Goal: Task Accomplishment & Management: Manage account settings

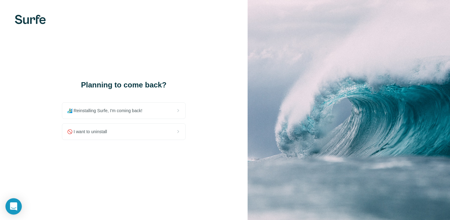
click at [15, 208] on icon "Open Intercom Messenger" at bounding box center [14, 207] width 8 height 8
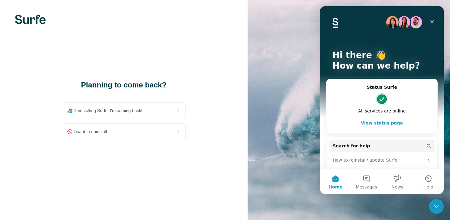
scroll to position [61, 0]
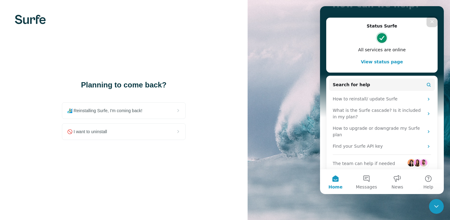
click at [406, 158] on div "The team can help if needed" at bounding box center [382, 162] width 98 height 14
click at [415, 159] on img "Intercom messenger" at bounding box center [417, 162] width 7 height 7
click at [383, 161] on span "The team can help if needed" at bounding box center [364, 164] width 62 height 7
drag, startPoint x: 383, startPoint y: 156, endPoint x: 381, endPoint y: 159, distance: 3.9
click at [383, 161] on span "The team can help if needed" at bounding box center [364, 164] width 62 height 7
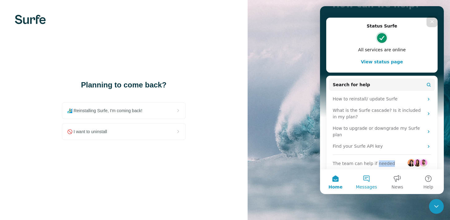
click at [358, 189] on span "Messages" at bounding box center [366, 187] width 21 height 4
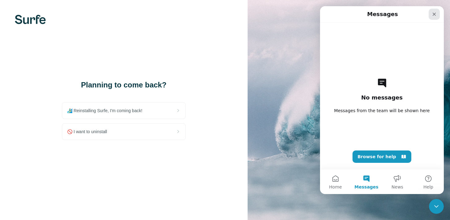
click at [439, 14] on div "Close" at bounding box center [434, 14] width 11 height 11
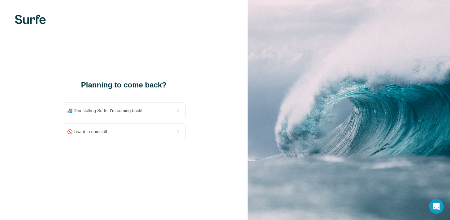
scroll to position [0, 0]
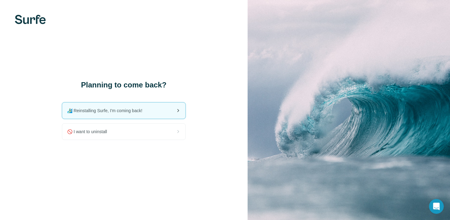
click at [126, 111] on span "🏄🏻‍♂️ Reinstalling Surfe, I'm coming back!" at bounding box center [107, 111] width 80 height 6
click at [435, 209] on icon "Open Intercom Messenger" at bounding box center [436, 206] width 10 height 10
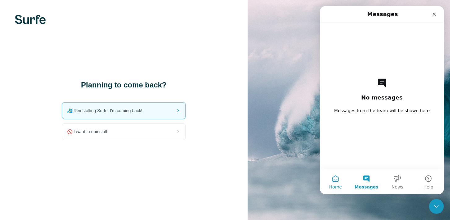
click at [345, 177] on button "Home" at bounding box center [335, 182] width 31 height 25
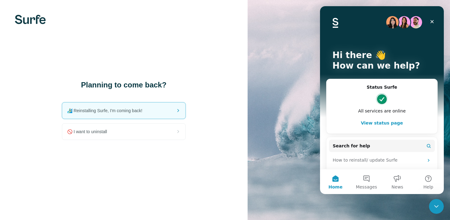
click at [411, 24] on img "Intercom messenger" at bounding box center [416, 22] width 12 height 12
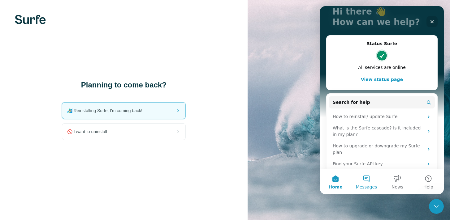
click at [362, 176] on button "Messages" at bounding box center [366, 182] width 31 height 25
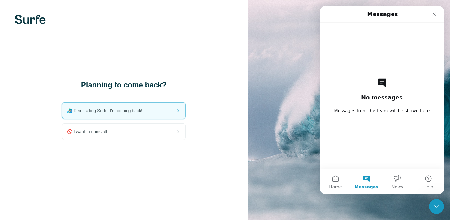
click at [359, 125] on div "No messages Messages from the team will be shown here" at bounding box center [382, 96] width 102 height 147
click at [328, 181] on button "Home" at bounding box center [335, 182] width 31 height 25
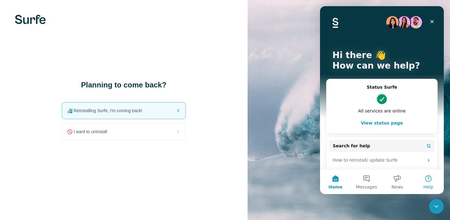
click at [424, 179] on button "Help" at bounding box center [428, 182] width 31 height 25
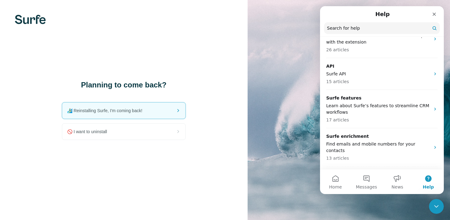
scroll to position [249, 0]
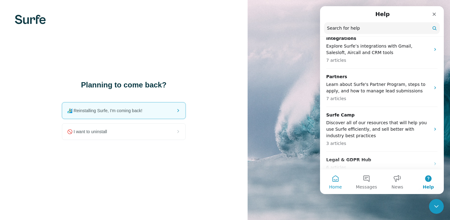
click at [336, 183] on button "Home" at bounding box center [335, 182] width 31 height 25
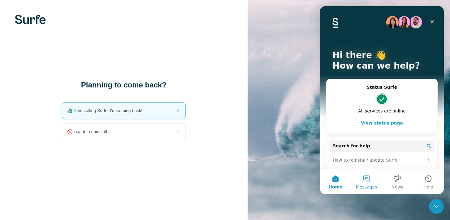
click at [365, 185] on span "Messages" at bounding box center [366, 187] width 21 height 4
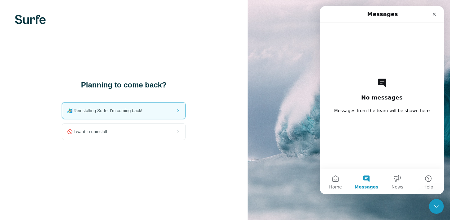
click at [356, 99] on div "No messages Messages from the team will be shown here" at bounding box center [382, 96] width 102 height 147
click at [356, 100] on div "No messages Messages from the team will be shown here" at bounding box center [382, 96] width 102 height 147
click at [438, 14] on div "Close" at bounding box center [434, 14] width 11 height 11
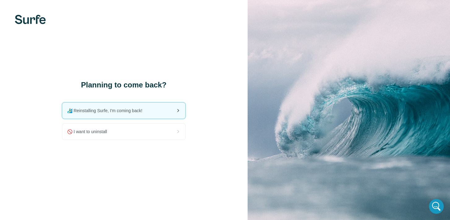
click at [99, 111] on span "🏄🏻‍♂️ Reinstalling Surfe, I'm coming back!" at bounding box center [107, 111] width 80 height 6
click at [437, 204] on icon "Open Intercom Messenger" at bounding box center [436, 206] width 10 height 10
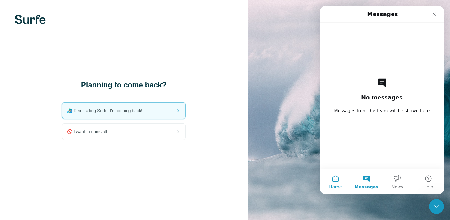
click at [341, 181] on button "Home" at bounding box center [335, 182] width 31 height 25
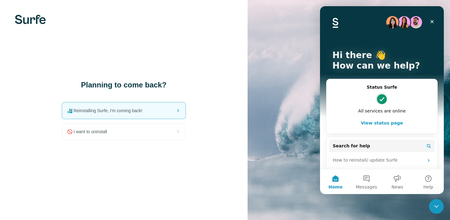
click at [383, 123] on button "View status page" at bounding box center [382, 123] width 98 height 12
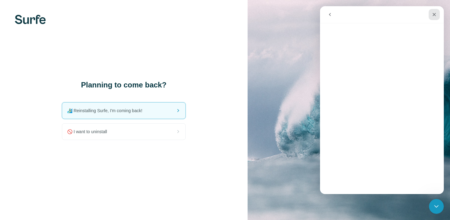
click at [434, 15] on icon "Close" at bounding box center [434, 14] width 5 height 5
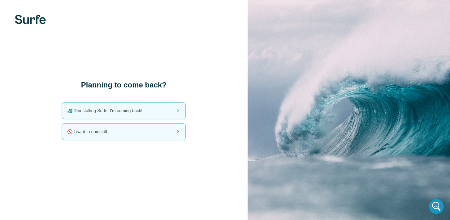
click at [99, 129] on span "🚫 I want to uninstall" at bounding box center [89, 132] width 45 height 6
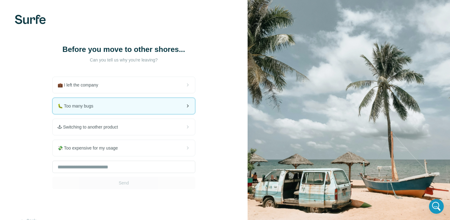
click at [141, 106] on div "🐛 Too many bugs" at bounding box center [124, 106] width 142 height 16
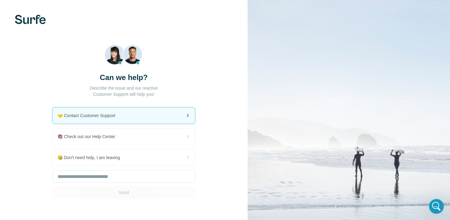
click at [130, 120] on div "🤝 Contact Customer Support" at bounding box center [124, 116] width 142 height 16
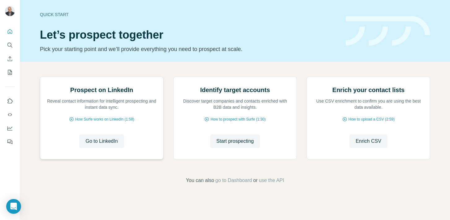
scroll to position [47, 0]
click at [109, 122] on span "How Surfe works on LinkedIn (1:58)" at bounding box center [104, 120] width 59 height 6
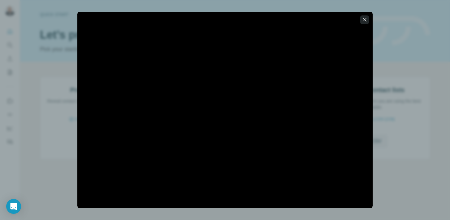
click at [364, 17] on icon "button" at bounding box center [365, 20] width 6 height 6
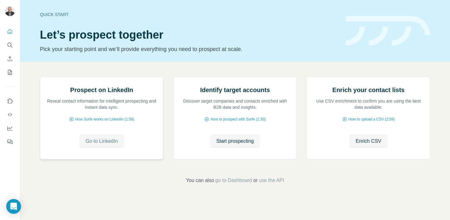
click at [114, 145] on span "Go to LinkedIn" at bounding box center [101, 141] width 32 height 7
